Goal: Check status: Check status

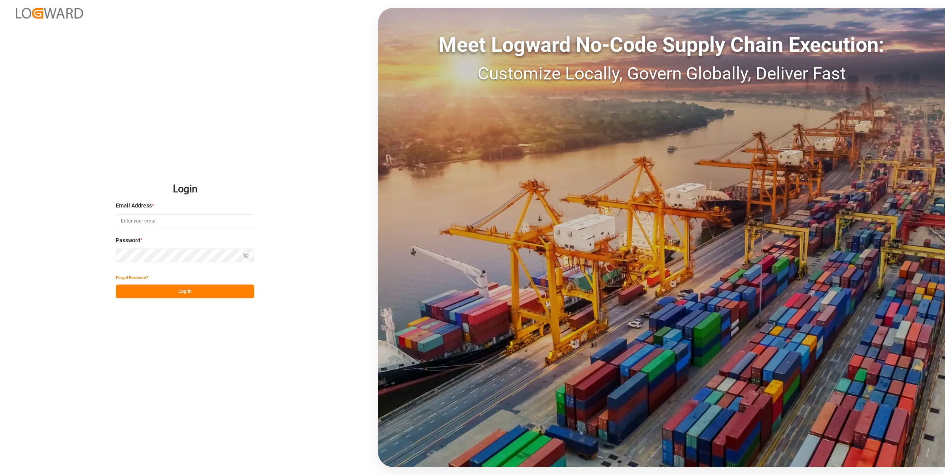
type input "[EMAIL_ADDRESS][DOMAIN_NAME]"
click at [179, 293] on button "Log In" at bounding box center [185, 292] width 138 height 14
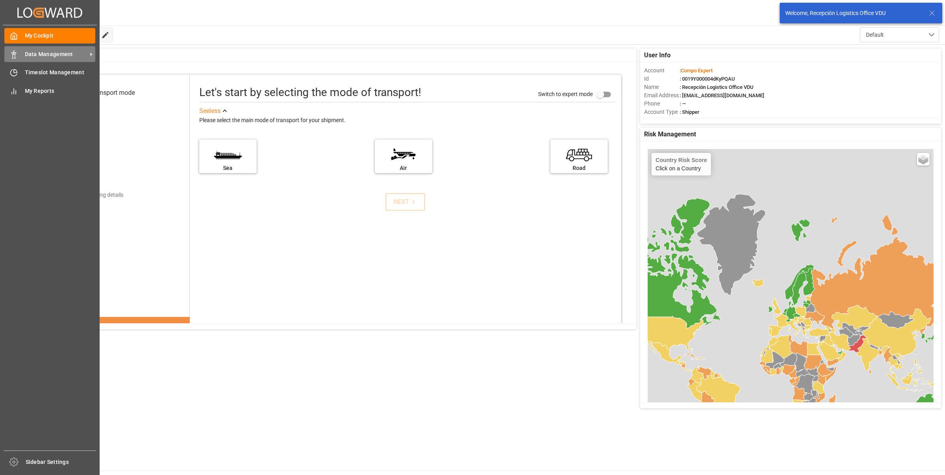
click at [17, 55] on icon at bounding box center [14, 55] width 8 height 8
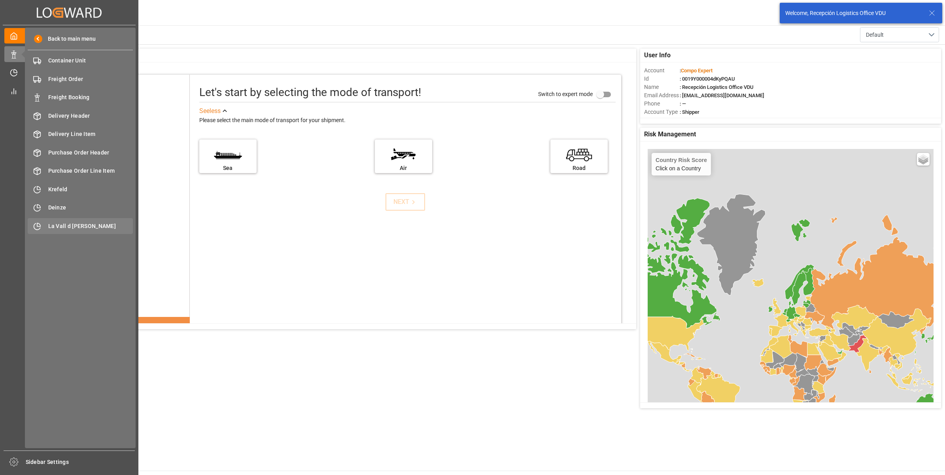
click at [83, 228] on span "La Vall d [PERSON_NAME]" at bounding box center [90, 226] width 85 height 8
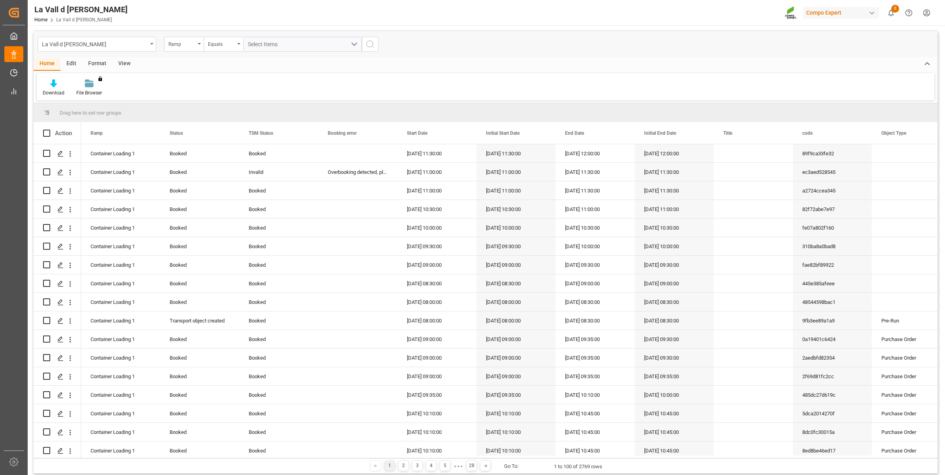
click at [125, 61] on div "View" at bounding box center [124, 63] width 24 height 13
click at [95, 85] on div at bounding box center [90, 83] width 40 height 8
click at [105, 114] on div "VDU Overview Carretileros" at bounding box center [110, 112] width 69 height 8
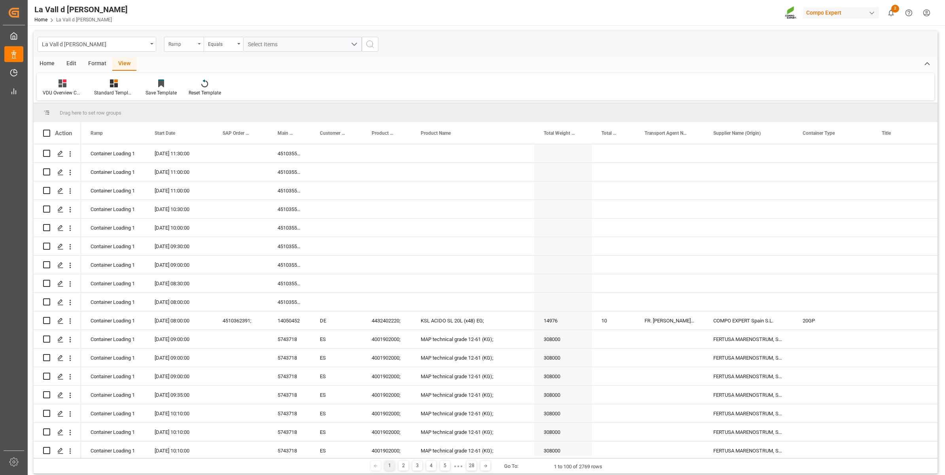
click at [174, 41] on div "Ramp" at bounding box center [181, 43] width 27 height 9
click at [179, 144] on div "Start Date" at bounding box center [223, 147] width 118 height 17
click at [217, 43] on div "Equals" at bounding box center [221, 43] width 27 height 9
click at [228, 145] on div "In range" at bounding box center [263, 147] width 118 height 17
click at [260, 45] on input "text" at bounding box center [272, 44] width 59 height 15
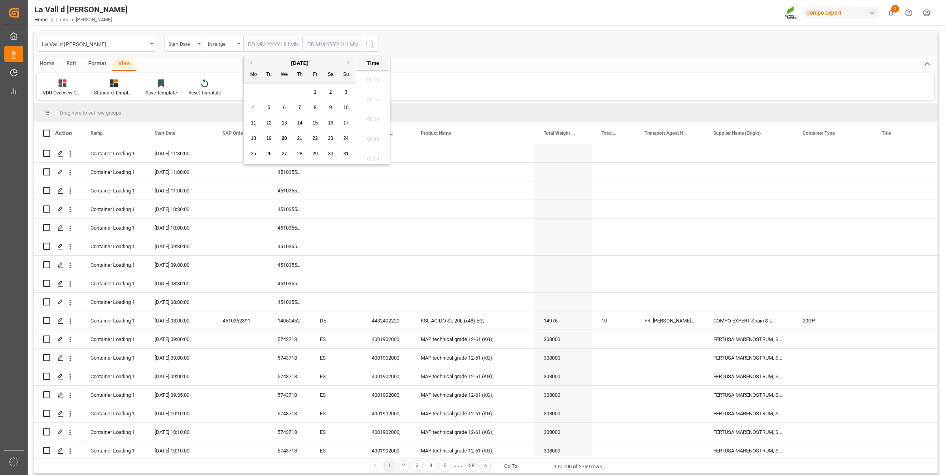
scroll to position [1188, 0]
click at [337, 145] on div "18 19 20 21 22 23 24" at bounding box center [300, 138] width 108 height 15
click at [315, 138] on span "22" at bounding box center [314, 139] width 5 height 6
click at [301, 138] on span "21" at bounding box center [299, 139] width 5 height 6
type input "[DATE] 00:00"
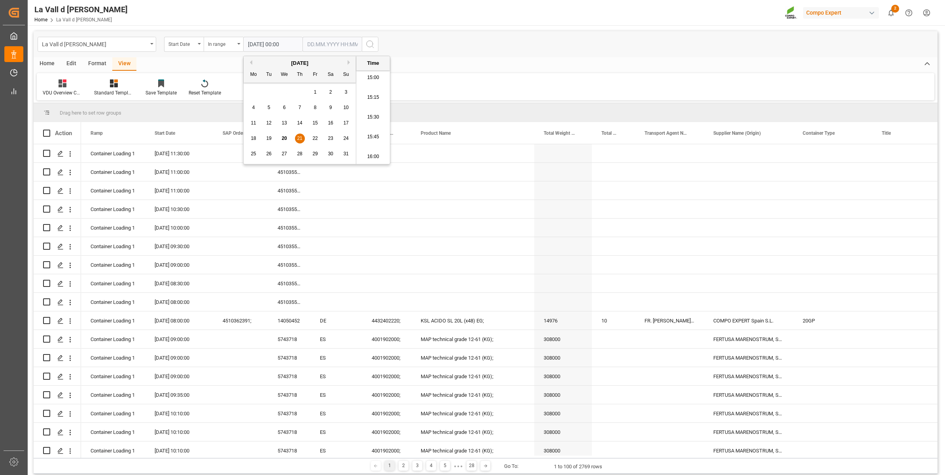
click at [302, 45] on input "text" at bounding box center [272, 44] width 59 height 15
click at [362, 144] on div "18 19 20 21 22 23 24" at bounding box center [359, 138] width 108 height 15
click at [358, 141] on span "21" at bounding box center [358, 139] width 5 height 6
type input "[DATE] 00:00"
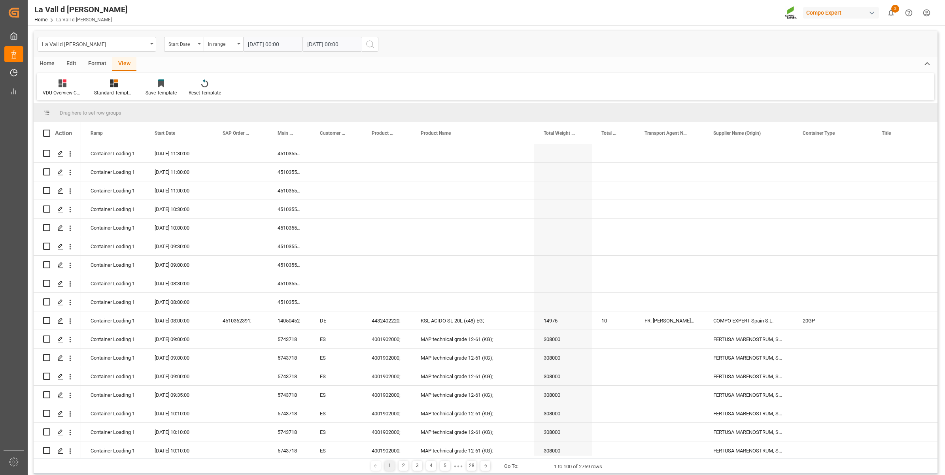
click at [370, 45] on icon "search button" at bounding box center [369, 44] width 9 height 9
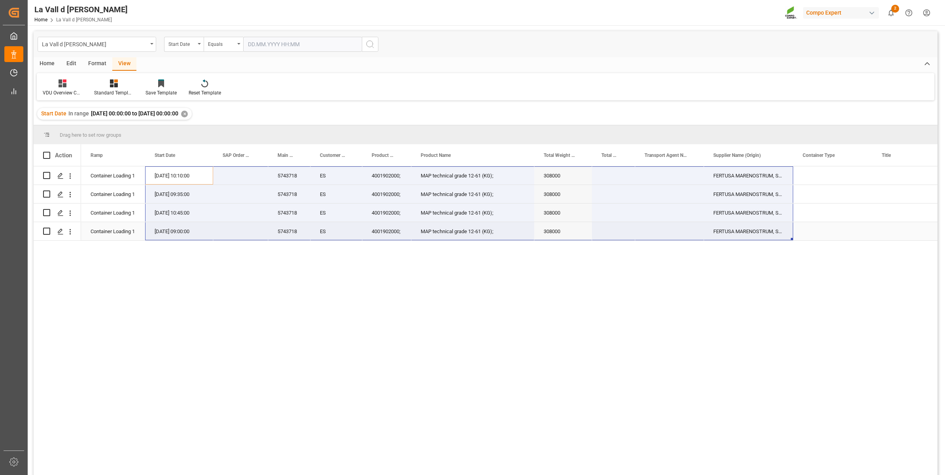
drag, startPoint x: 166, startPoint y: 173, endPoint x: 716, endPoint y: 234, distance: 553.7
click at [343, 239] on span "Copy" at bounding box center [368, 237] width 62 height 15
